Goal: Navigation & Orientation: Go to known website

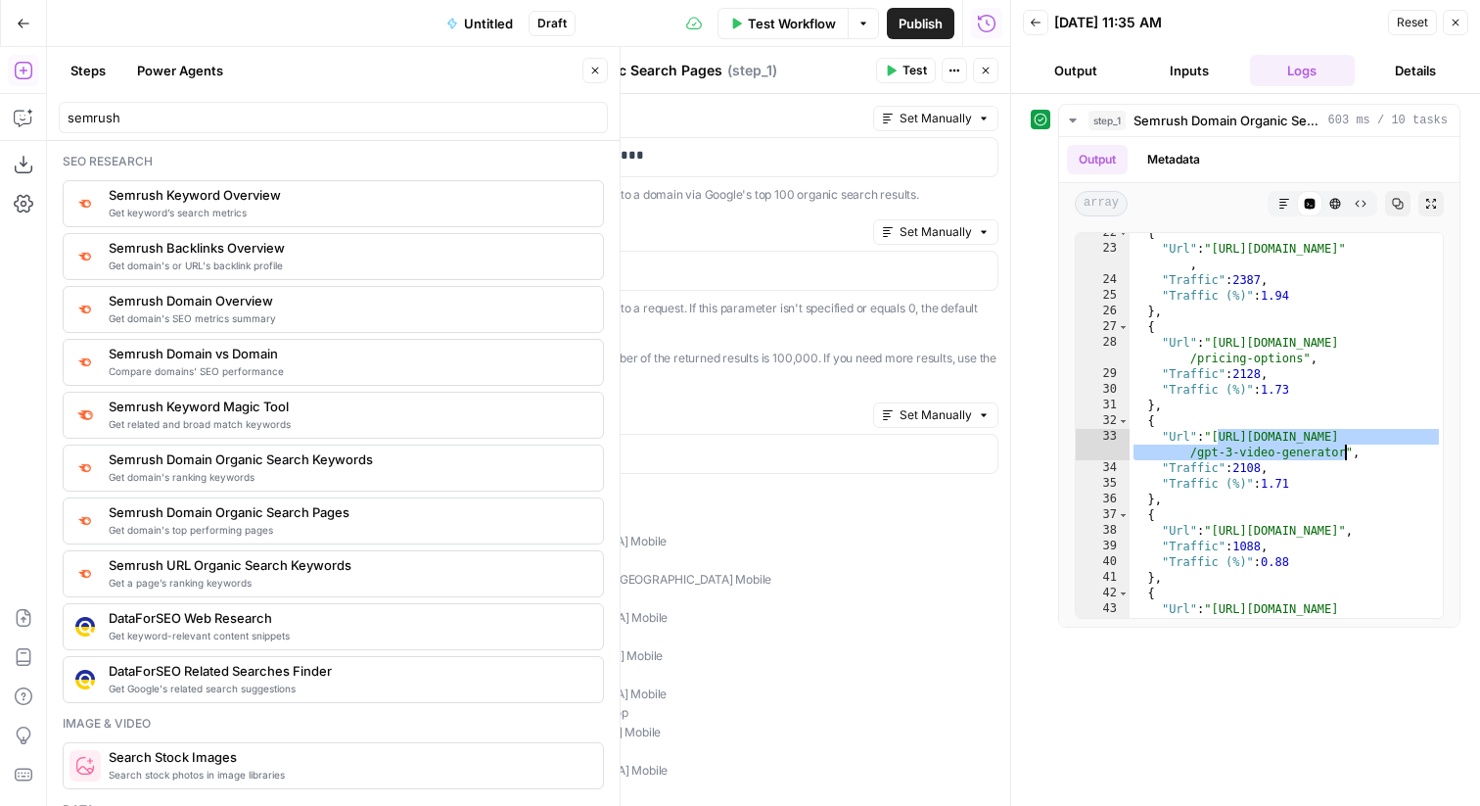
scroll to position [384, 0]
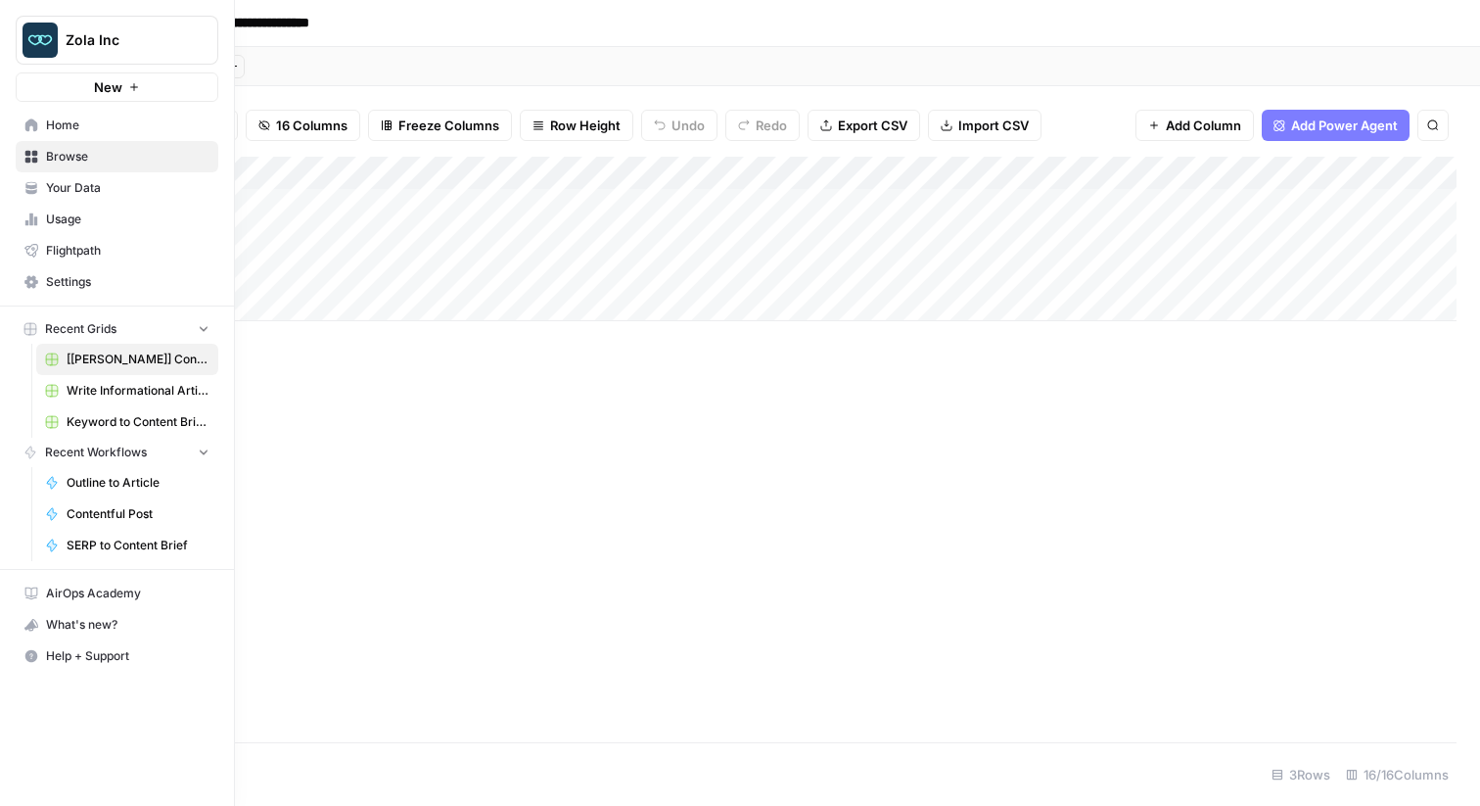
click at [45, 111] on link "Home" at bounding box center [117, 125] width 203 height 31
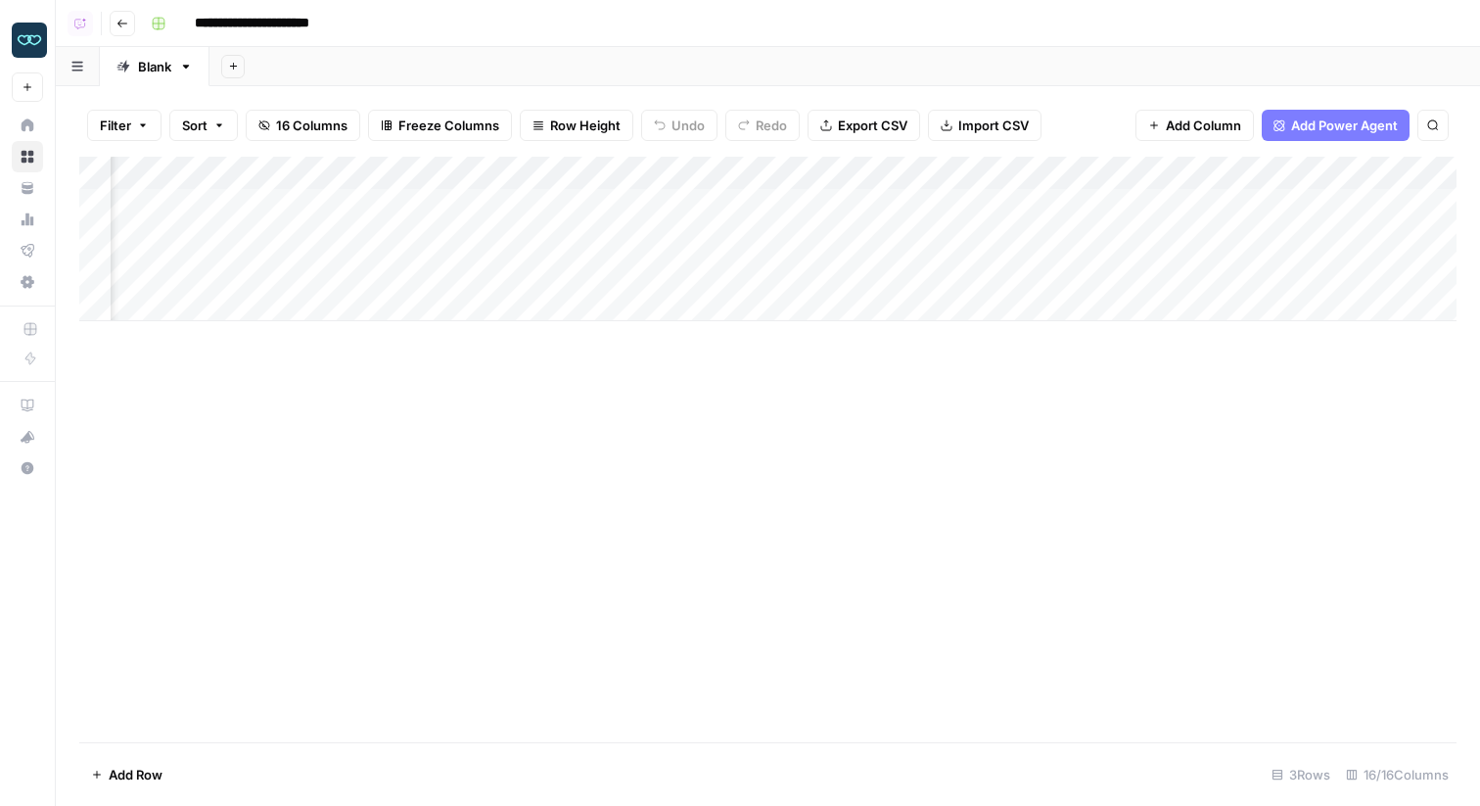
scroll to position [0, 1139]
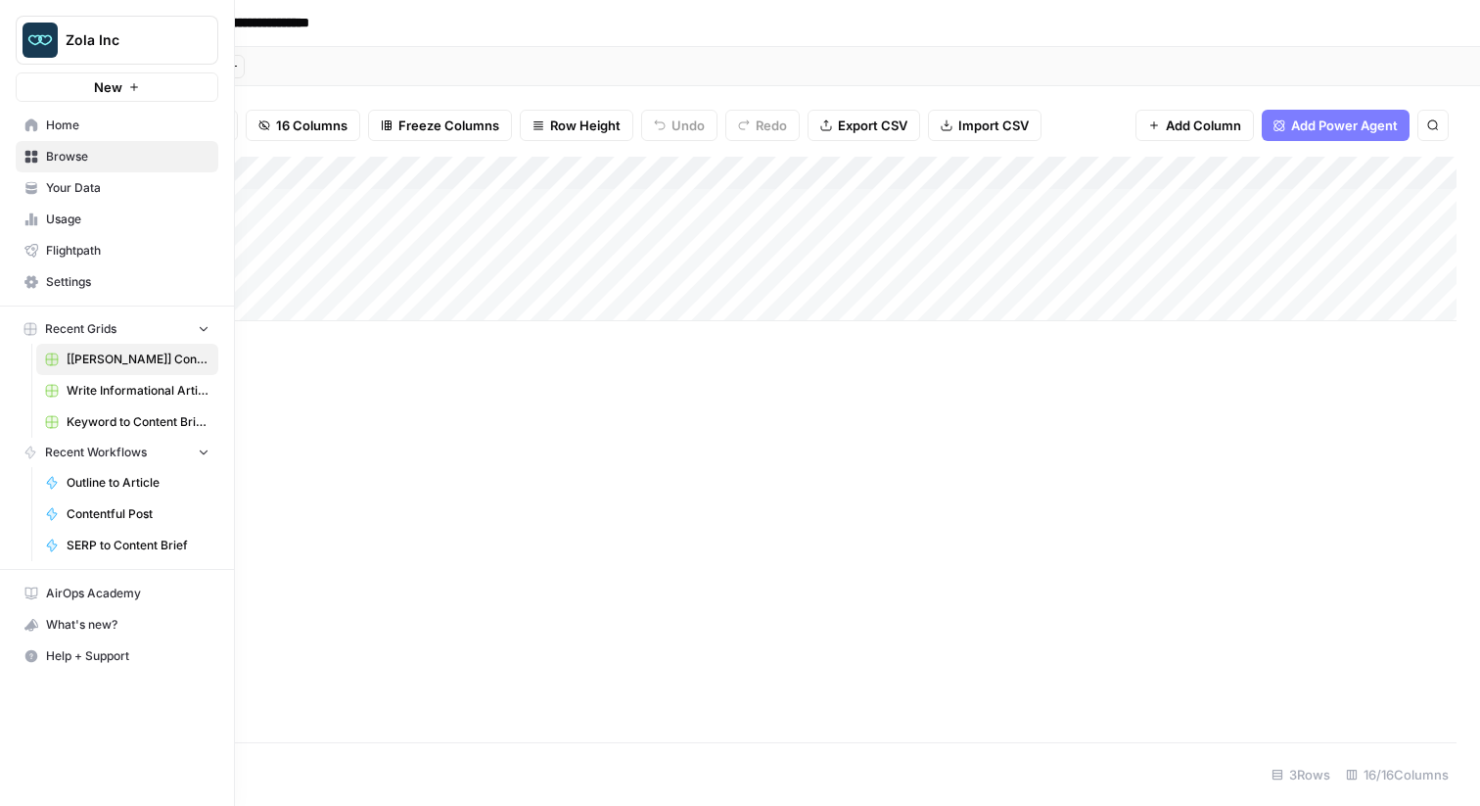
click at [53, 119] on span "Home" at bounding box center [128, 126] width 164 height 18
